Goal: Task Accomplishment & Management: Manage account settings

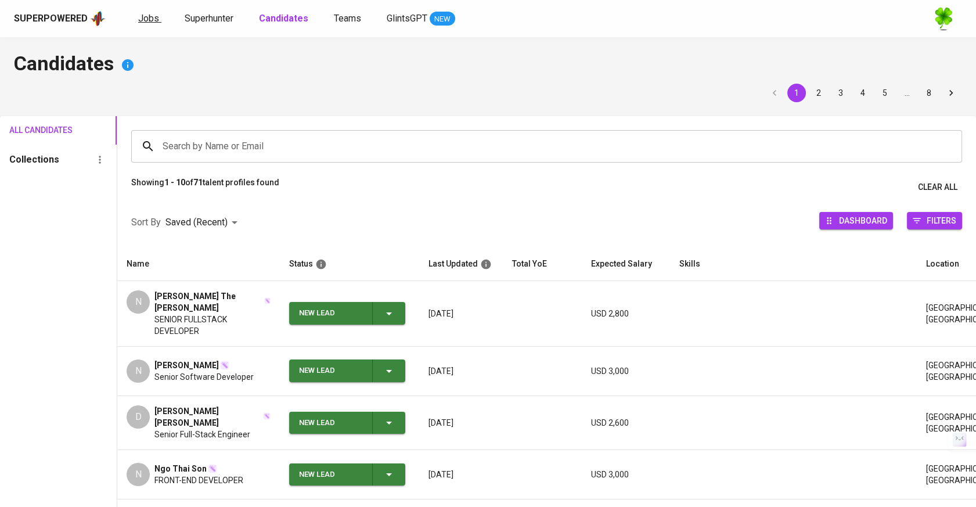
click at [138, 20] on span "Jobs" at bounding box center [148, 18] width 21 height 11
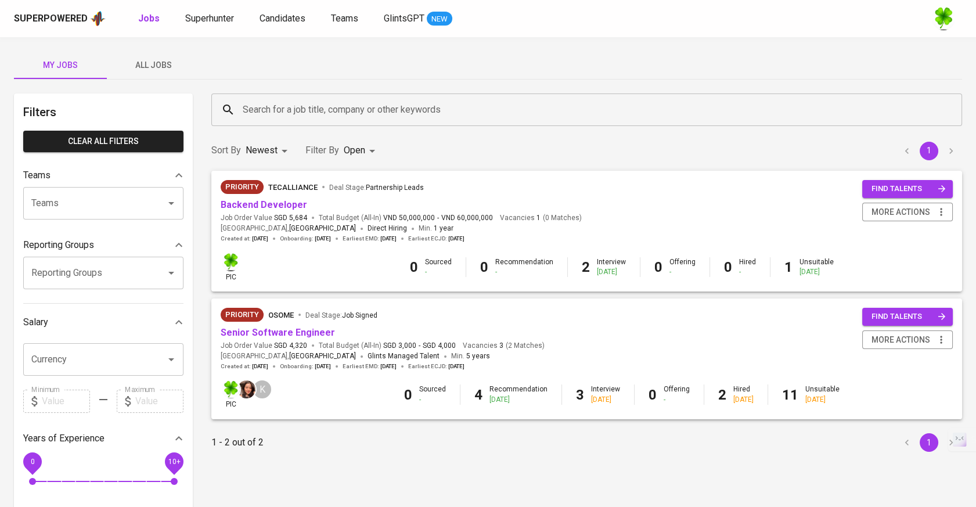
click at [172, 55] on button "All Jobs" at bounding box center [153, 65] width 93 height 28
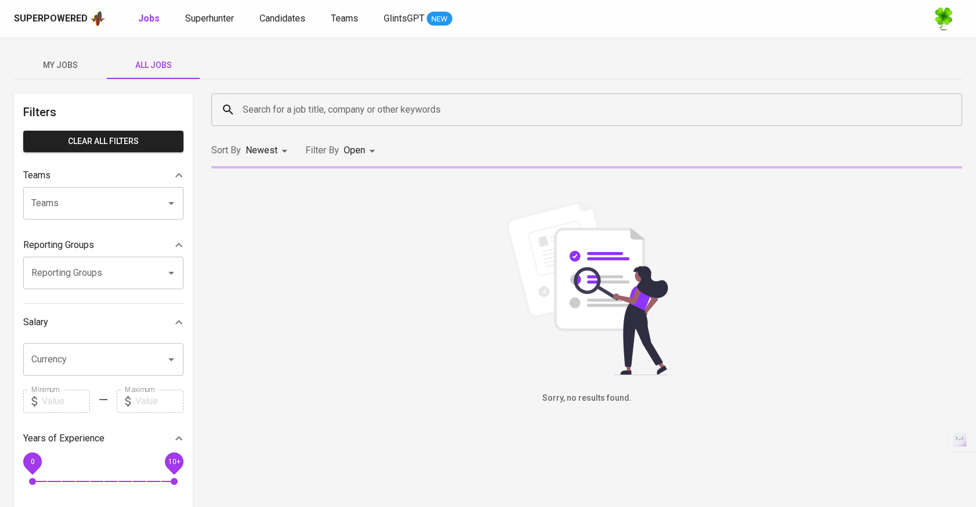
click at [351, 120] on input "Search for a job title, company or other keywords" at bounding box center [590, 110] width 700 height 22
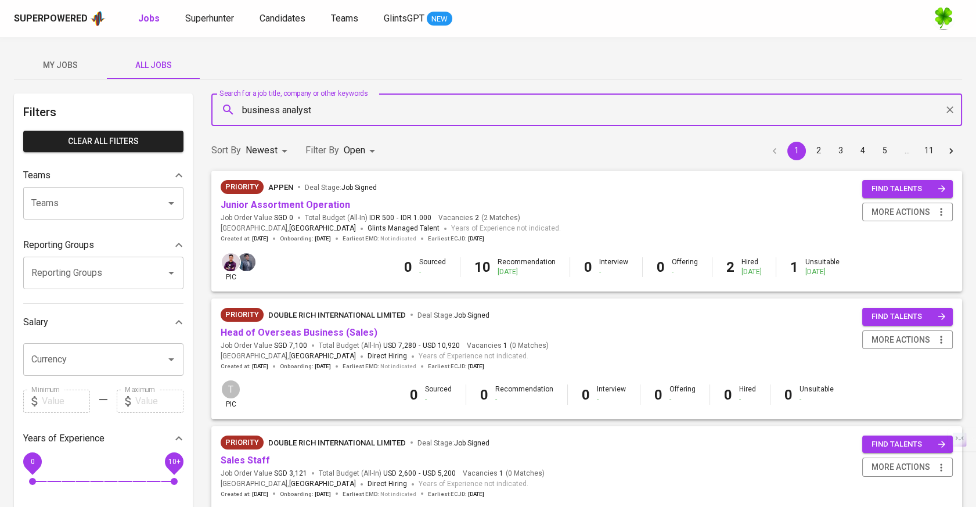
type input "business analyst"
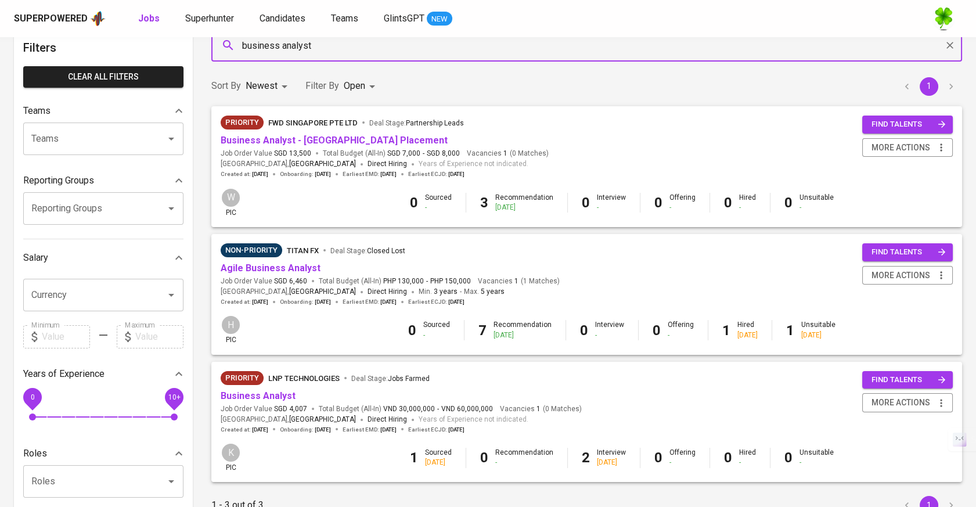
scroll to position [129, 0]
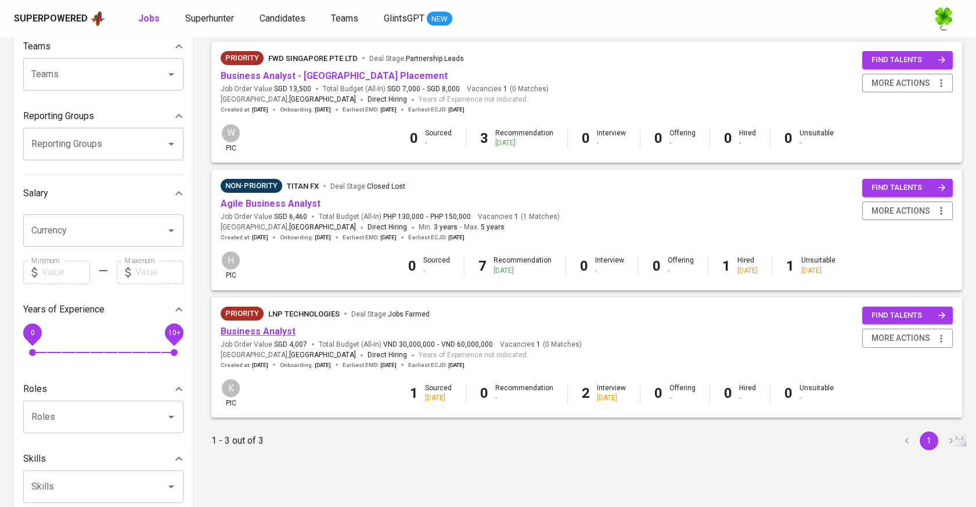
click at [282, 332] on link "Business Analyst" at bounding box center [258, 331] width 75 height 11
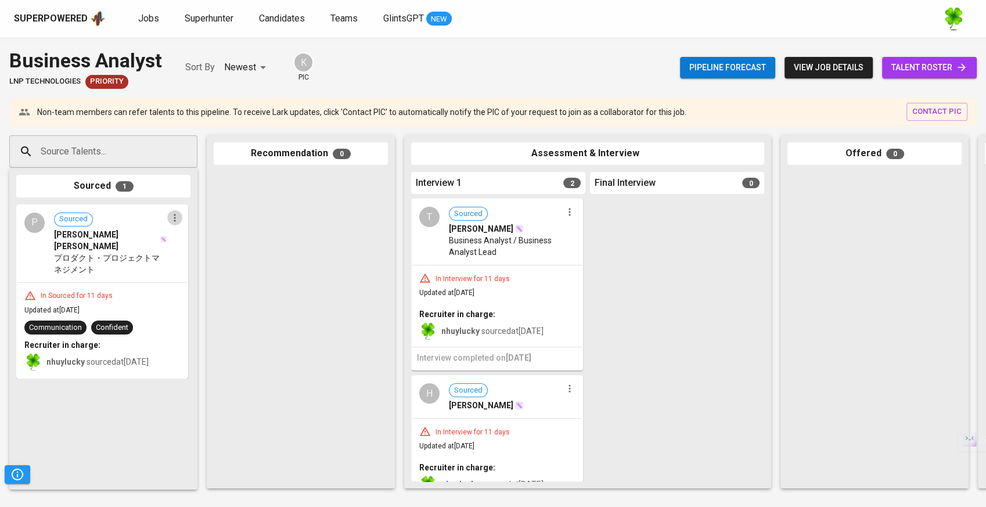
click at [172, 218] on icon "button" at bounding box center [175, 218] width 12 height 12
click at [215, 272] on span "Move to unsuitable" at bounding box center [207, 273] width 61 height 10
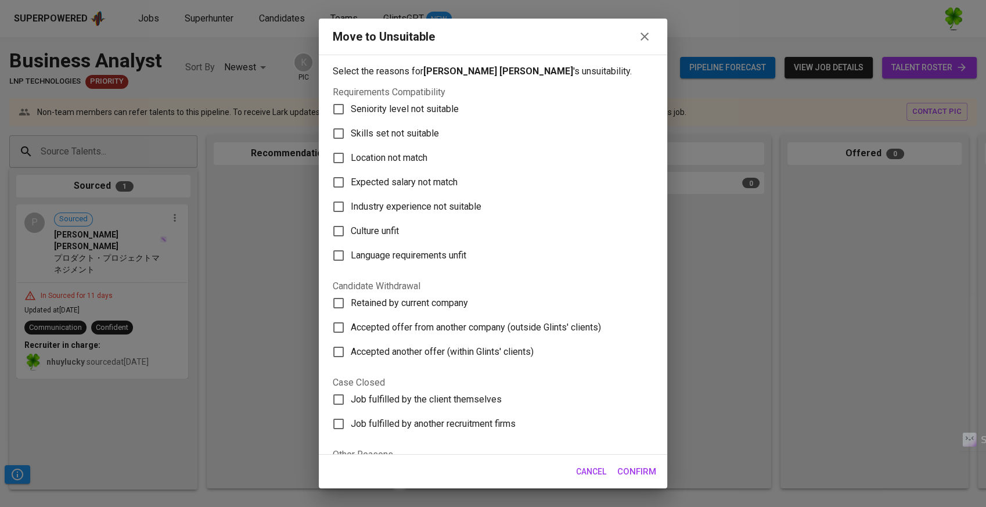
click at [423, 135] on span "Skills set not suitable" at bounding box center [395, 134] width 88 height 14
click at [351, 135] on input "Skills set not suitable" at bounding box center [338, 133] width 24 height 24
checkbox input "true"
click at [650, 473] on span "Confirm" at bounding box center [636, 471] width 39 height 15
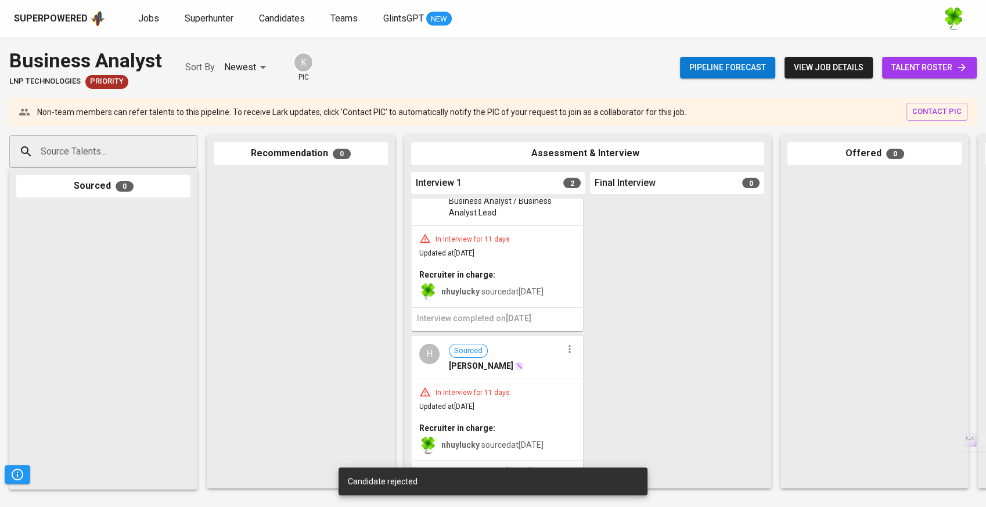
scroll to position [49, 0]
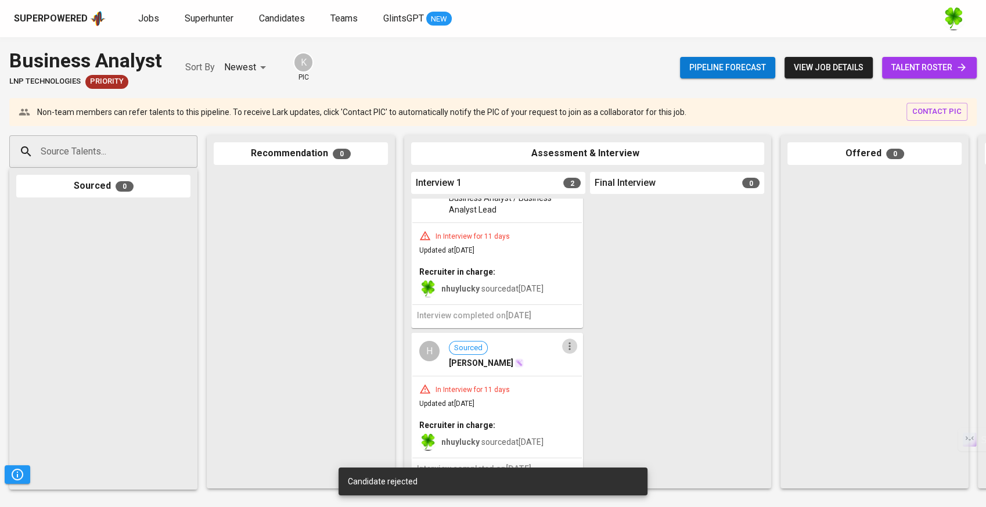
click at [564, 340] on icon "button" at bounding box center [570, 346] width 12 height 12
click at [597, 412] on span "Move to unsuitable" at bounding box center [597, 410] width 61 height 10
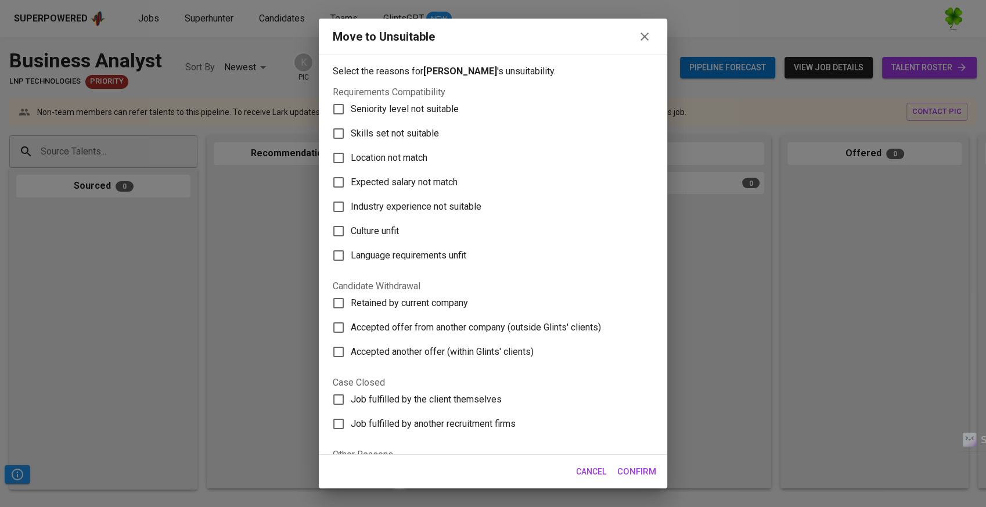
click at [422, 132] on span "Skills set not suitable" at bounding box center [395, 134] width 88 height 14
click at [351, 132] on input "Skills set not suitable" at bounding box center [338, 133] width 24 height 24
checkbox input "true"
click at [646, 472] on span "Confirm" at bounding box center [636, 471] width 39 height 15
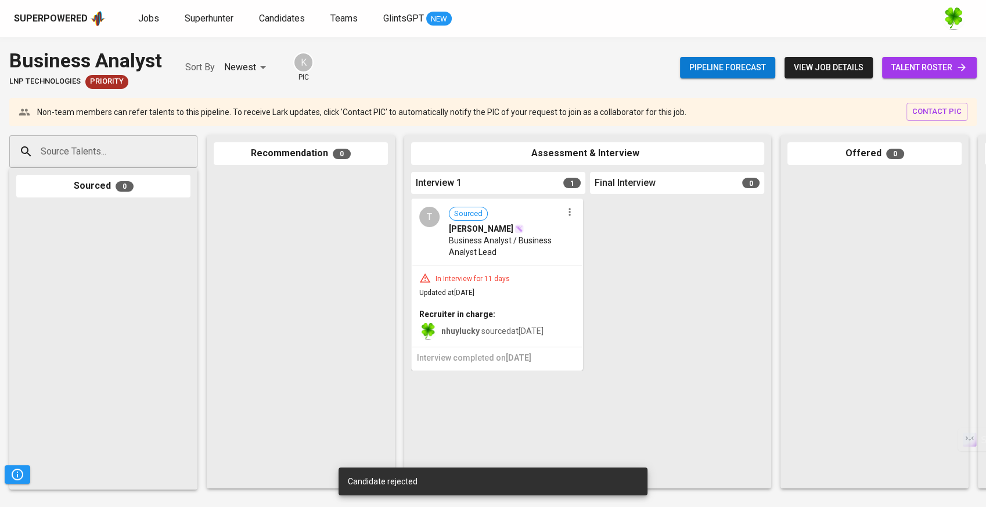
scroll to position [0, 0]
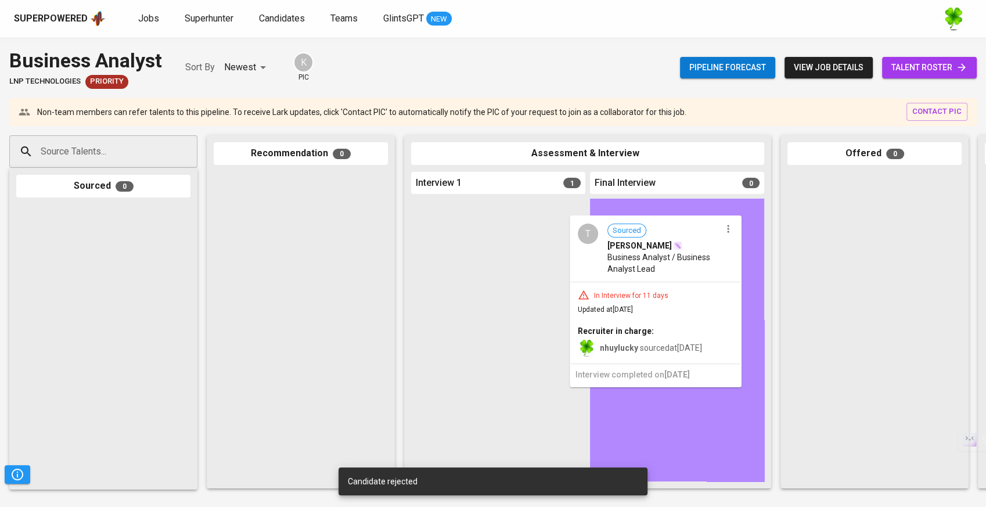
drag, startPoint x: 520, startPoint y: 260, endPoint x: 687, endPoint y: 275, distance: 168.0
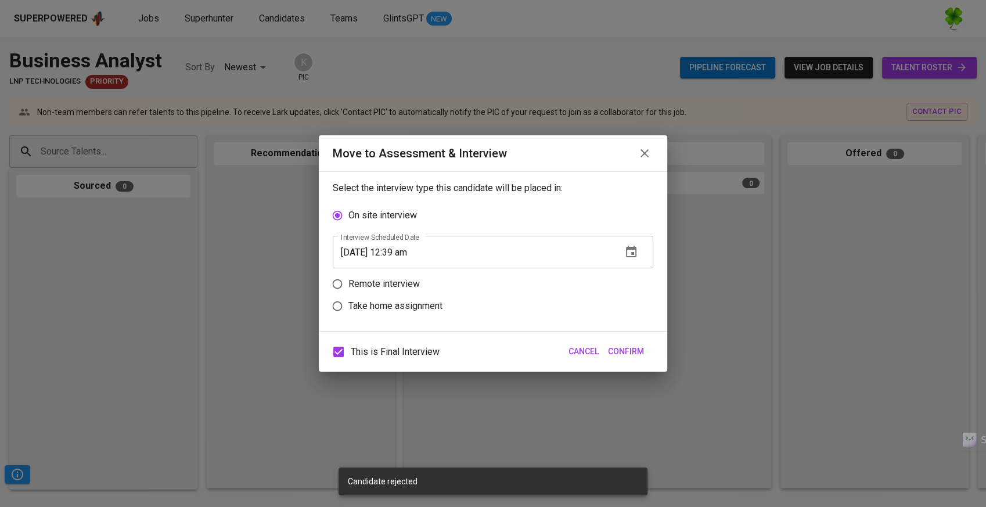
click at [363, 285] on p "Remote interview" at bounding box center [383, 284] width 71 height 14
click at [348, 285] on input "Remote interview" at bounding box center [337, 284] width 22 height 22
radio input "true"
click at [628, 272] on icon "button" at bounding box center [631, 274] width 10 height 12
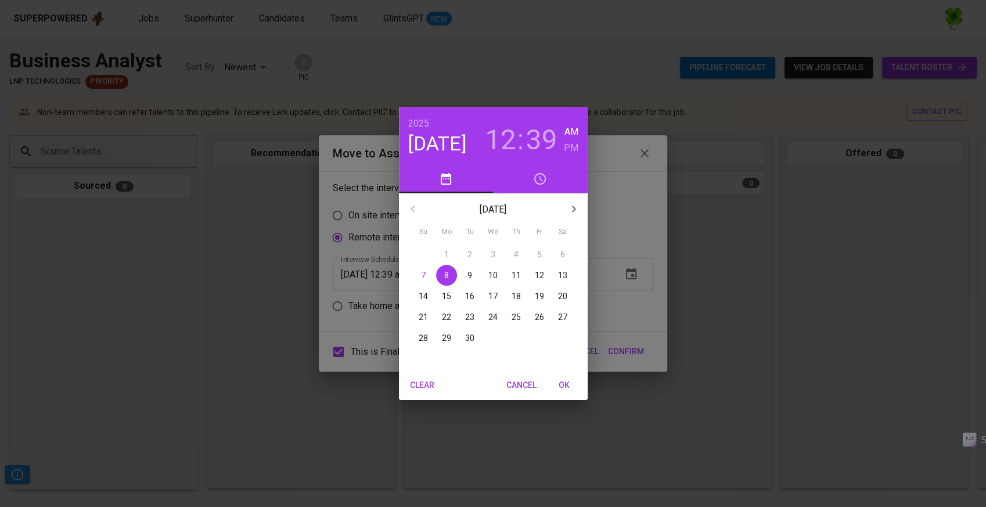
click at [537, 276] on p "12" at bounding box center [539, 275] width 9 height 12
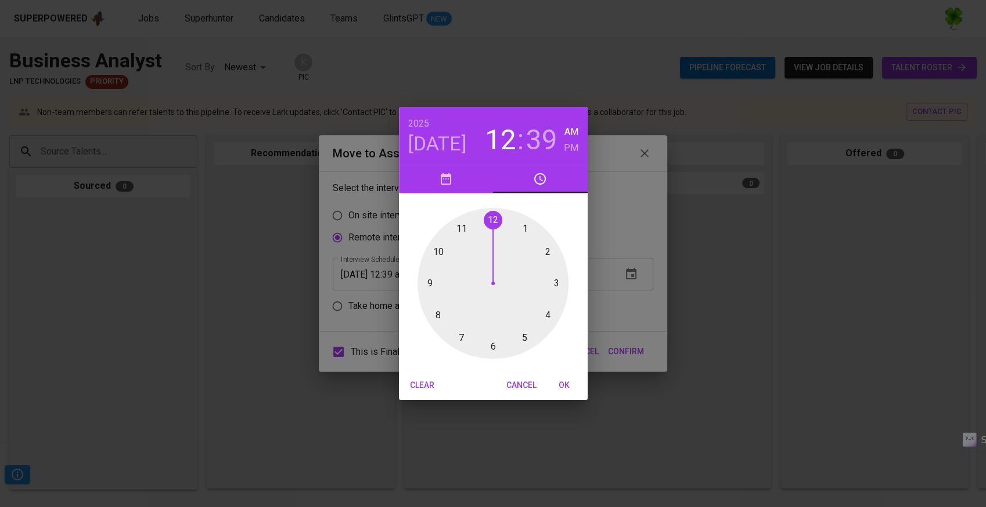
click at [437, 254] on div at bounding box center [493, 283] width 151 height 151
click at [495, 211] on div at bounding box center [493, 283] width 151 height 151
type input "[DATE] 10:00 am"
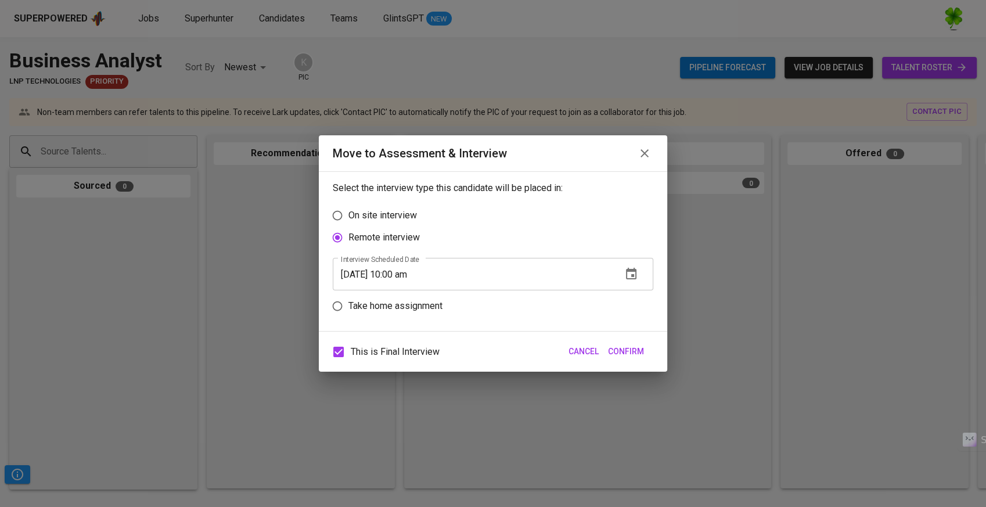
click at [639, 353] on span "Confirm" at bounding box center [626, 351] width 36 height 15
